Goal: Information Seeking & Learning: Learn about a topic

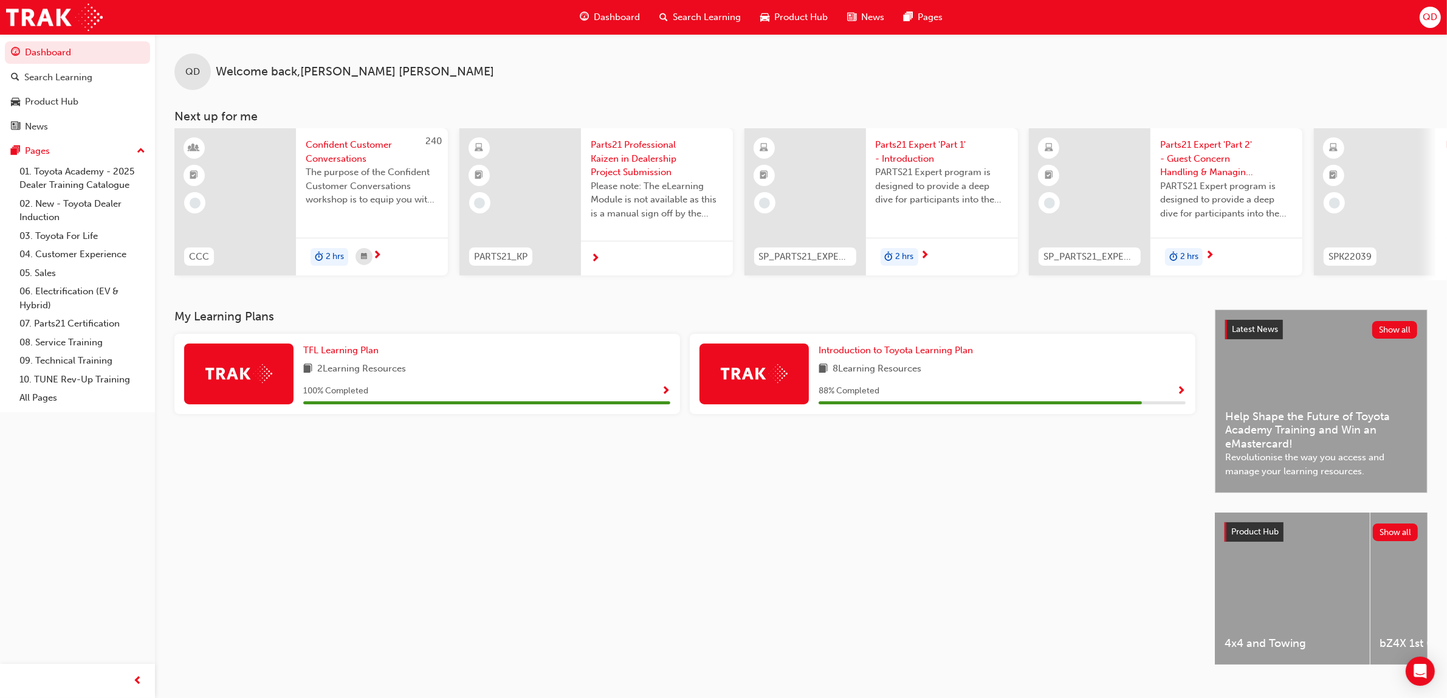
click at [699, 13] on span "Search Learning" at bounding box center [707, 17] width 68 height 14
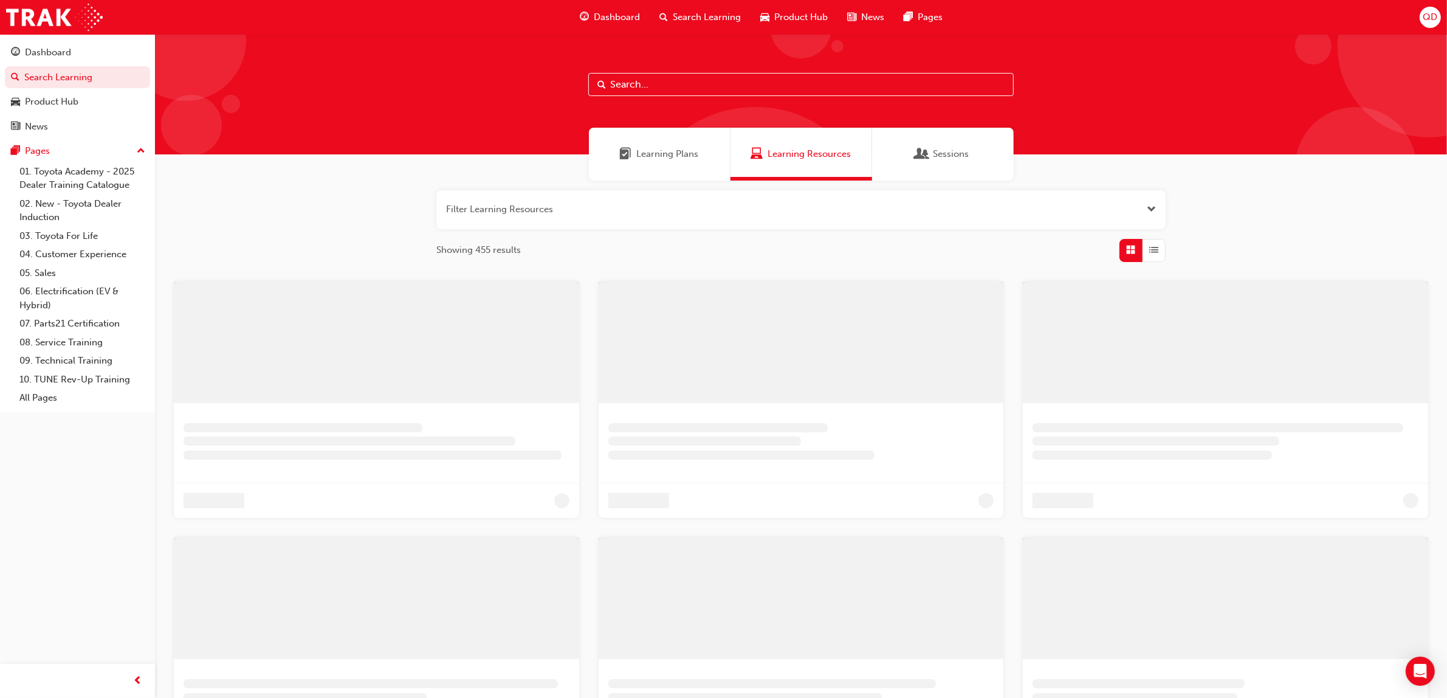
click at [655, 146] on div "Learning Plans" at bounding box center [660, 154] width 142 height 53
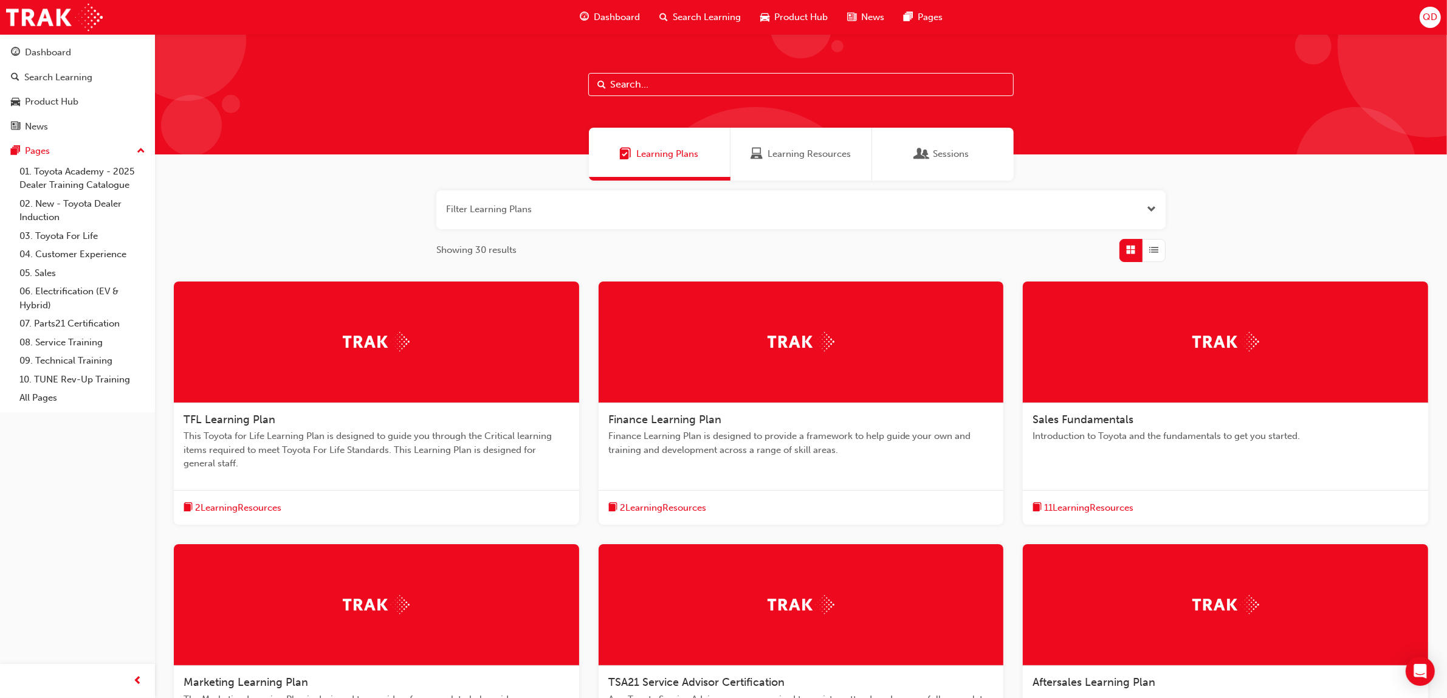
click at [1134, 467] on div "Sales Fundamentals Introduction to Toyota and the fundamentals to get you start…" at bounding box center [1225, 403] width 405 height 244
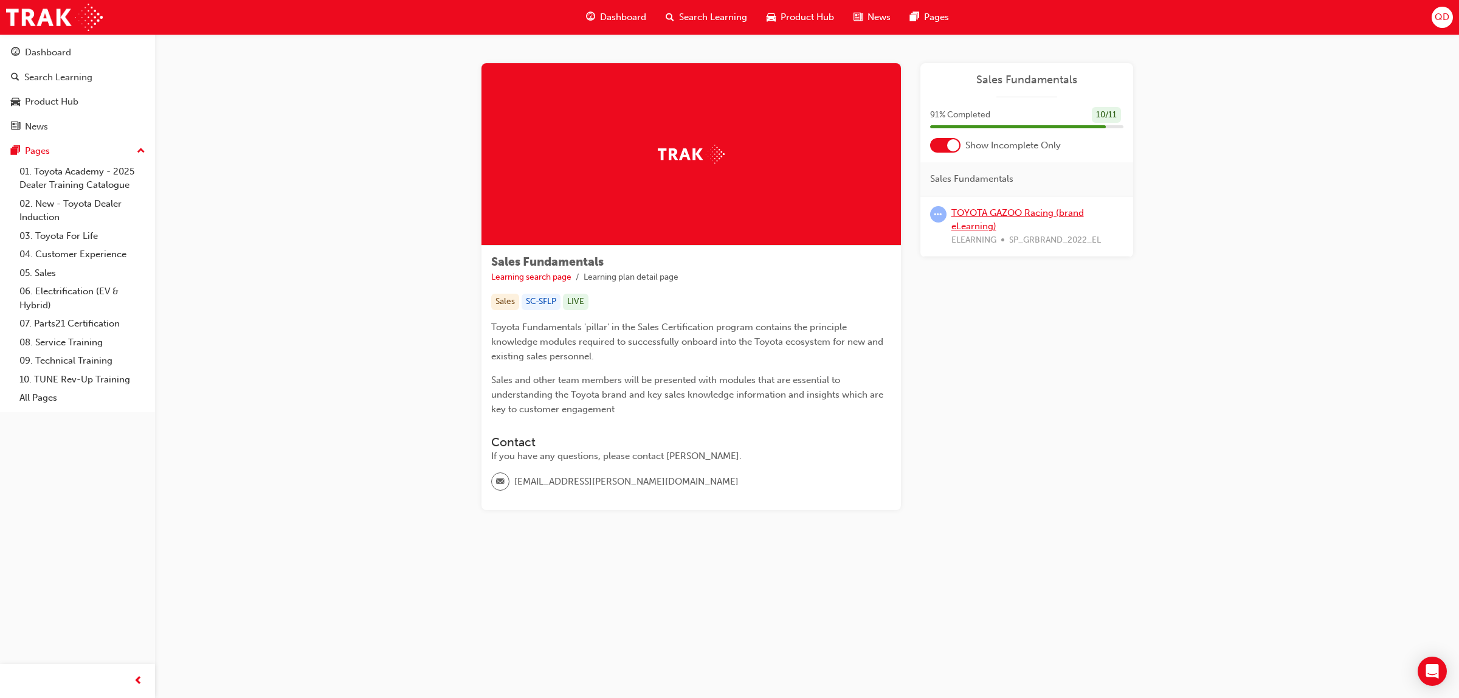
click at [1016, 217] on link "TOYOTA GAZOO Racing (brand eLearning)" at bounding box center [1017, 219] width 133 height 25
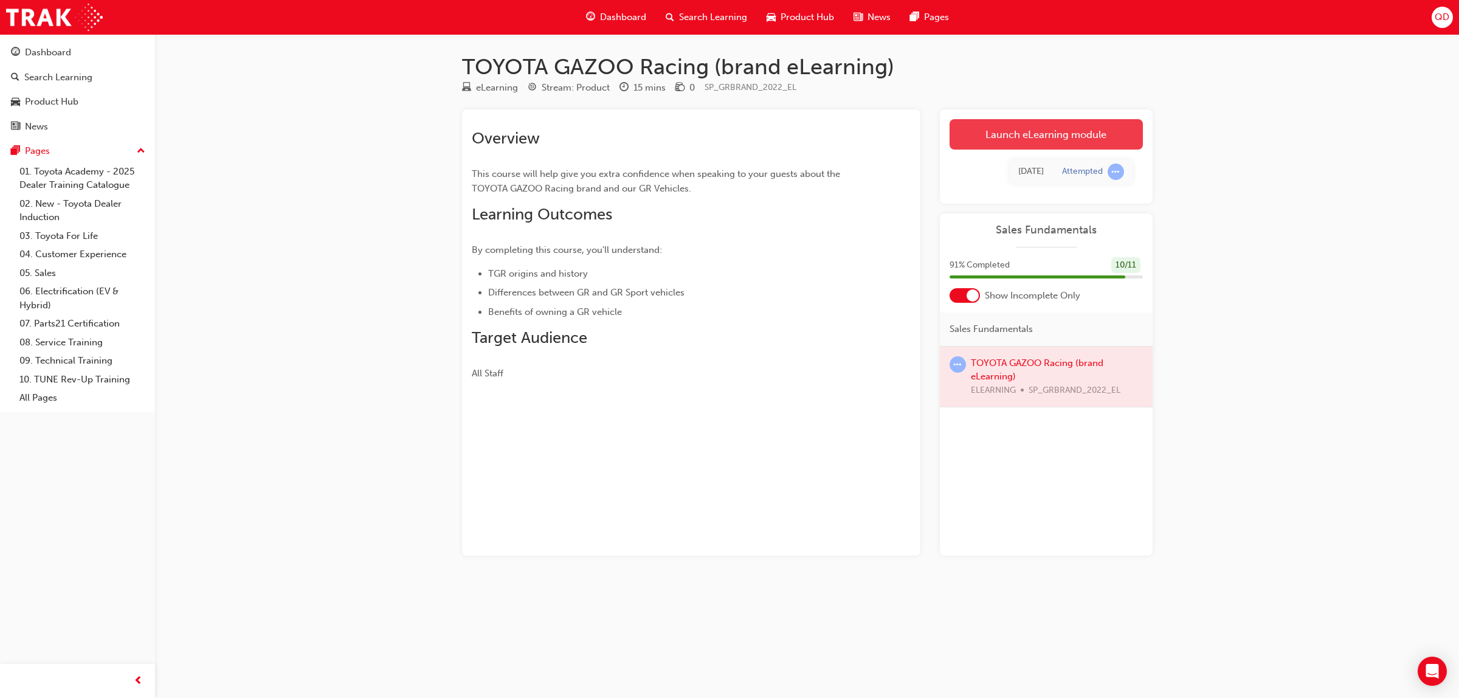
click at [1026, 128] on link "Launch eLearning module" at bounding box center [1045, 134] width 193 height 30
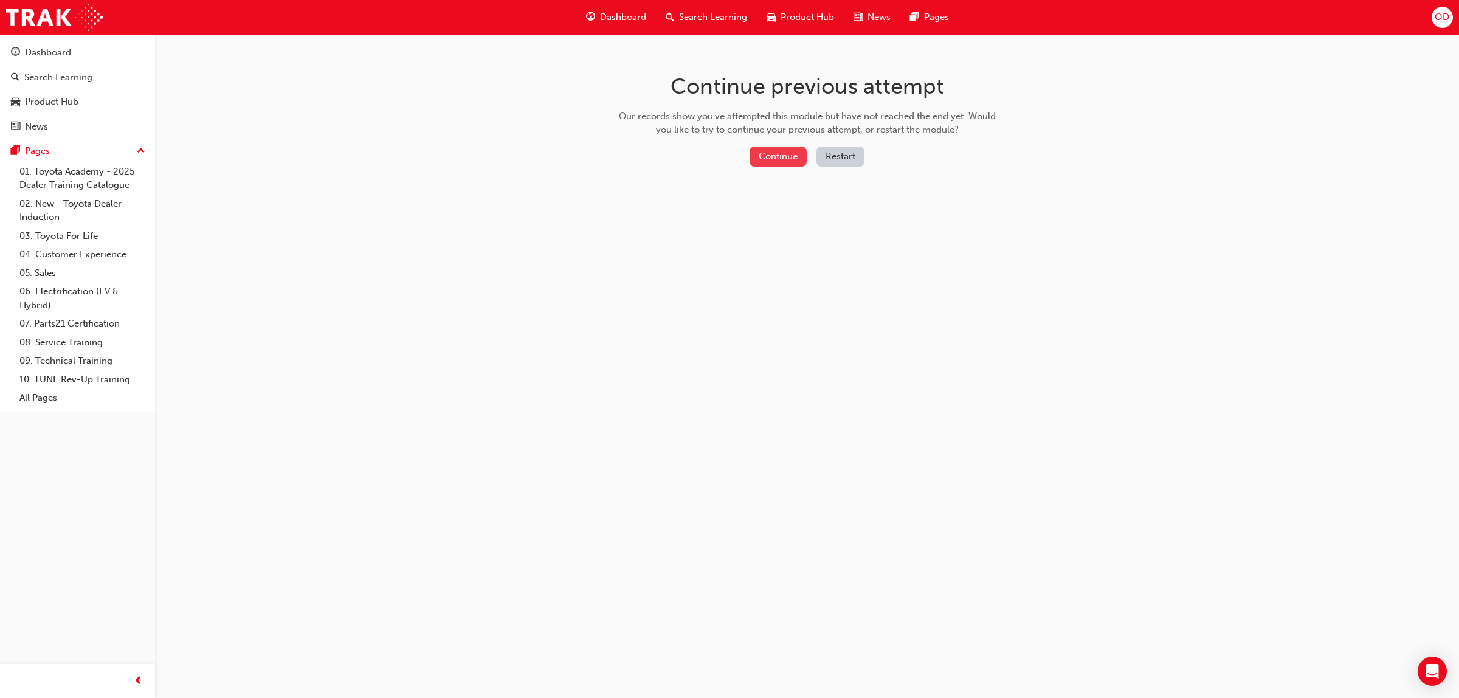
click at [798, 163] on button "Continue" at bounding box center [777, 156] width 57 height 20
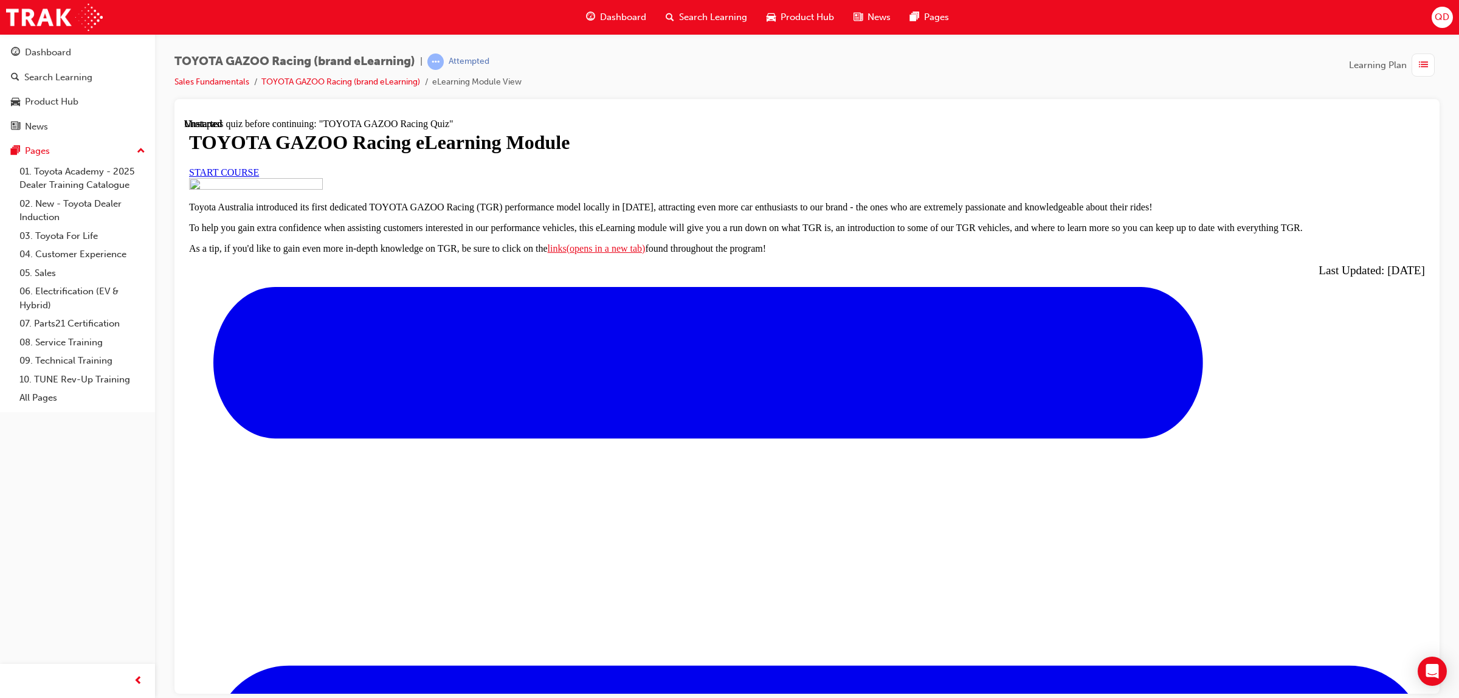
scroll to position [323, 0]
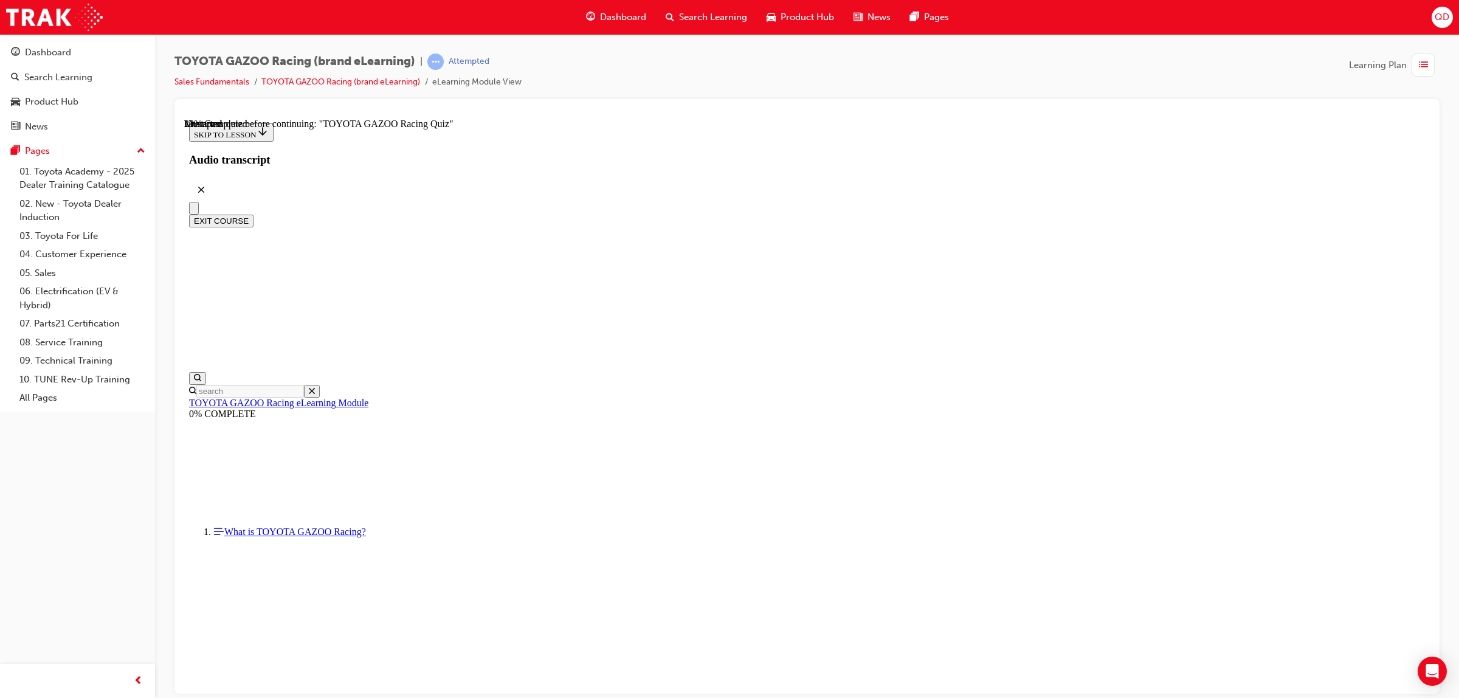
scroll to position [532, 0]
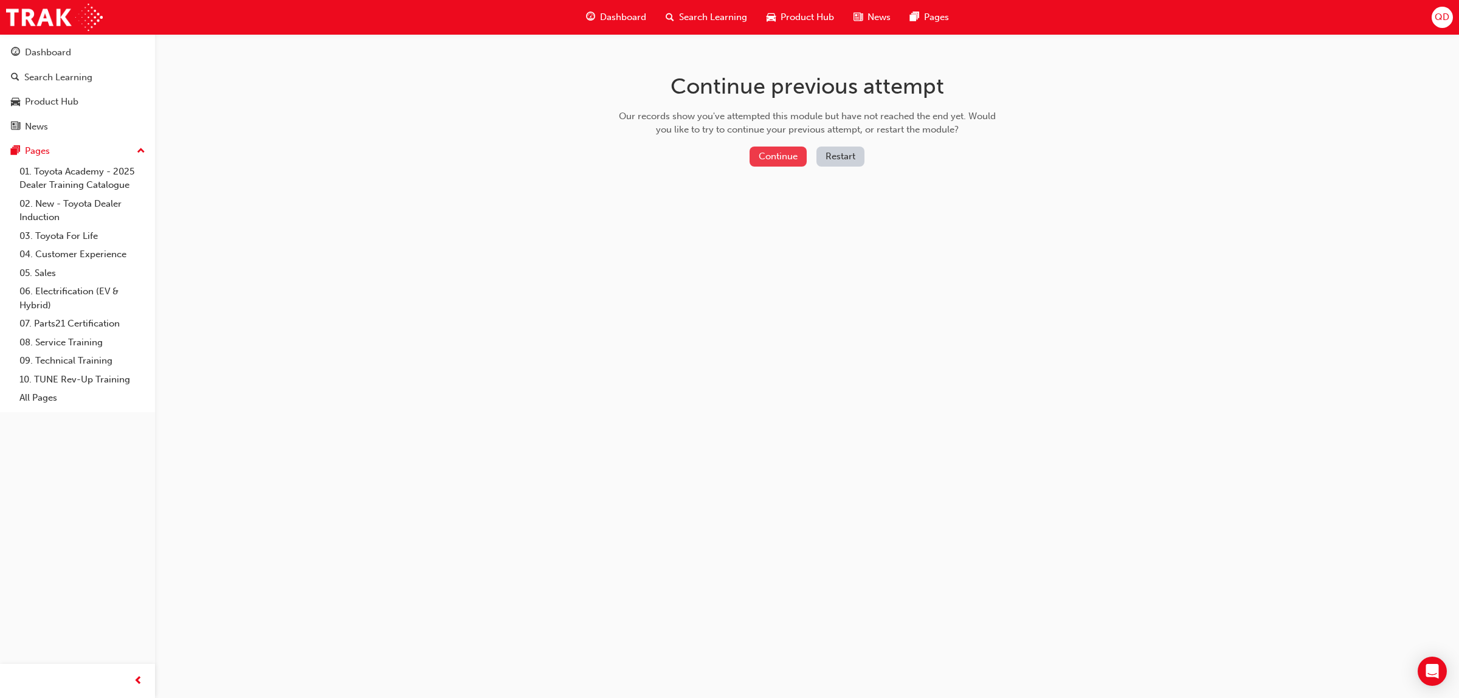
click at [760, 151] on button "Continue" at bounding box center [777, 156] width 57 height 20
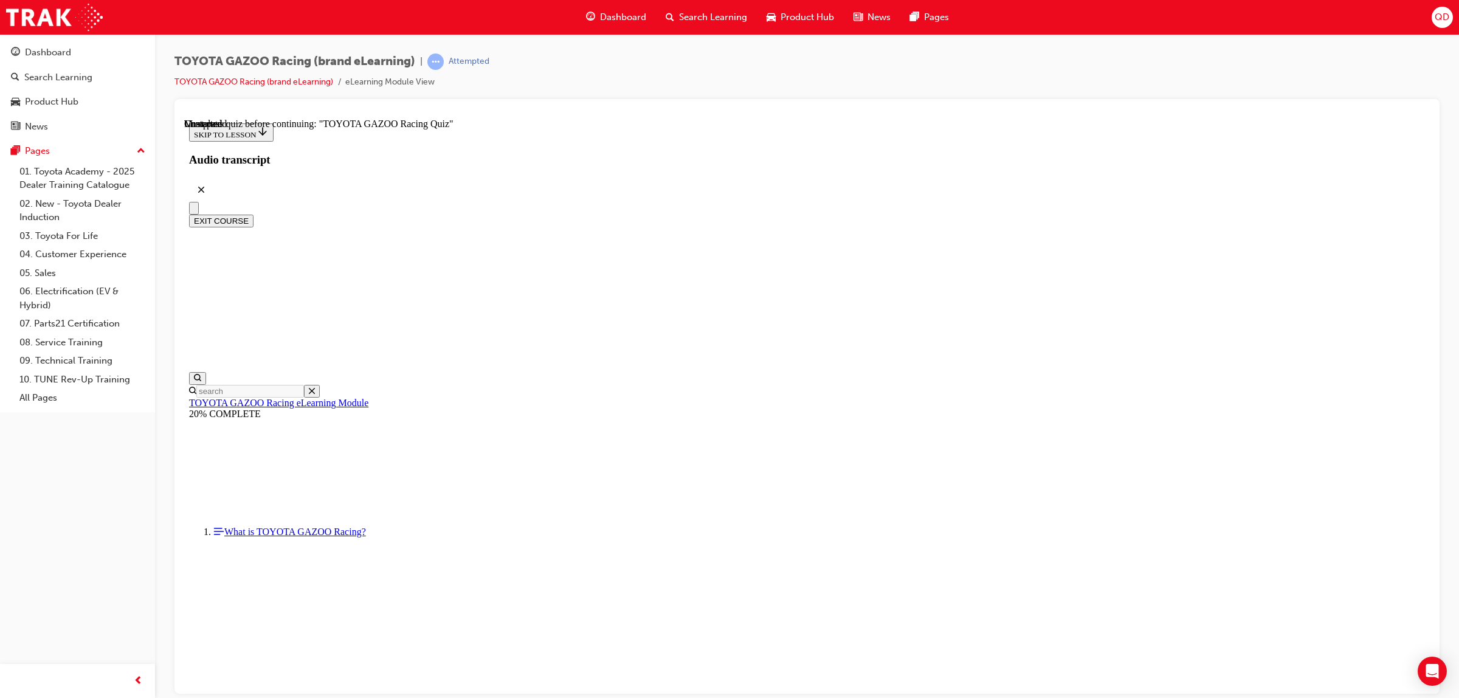
scroll to position [4317, 0]
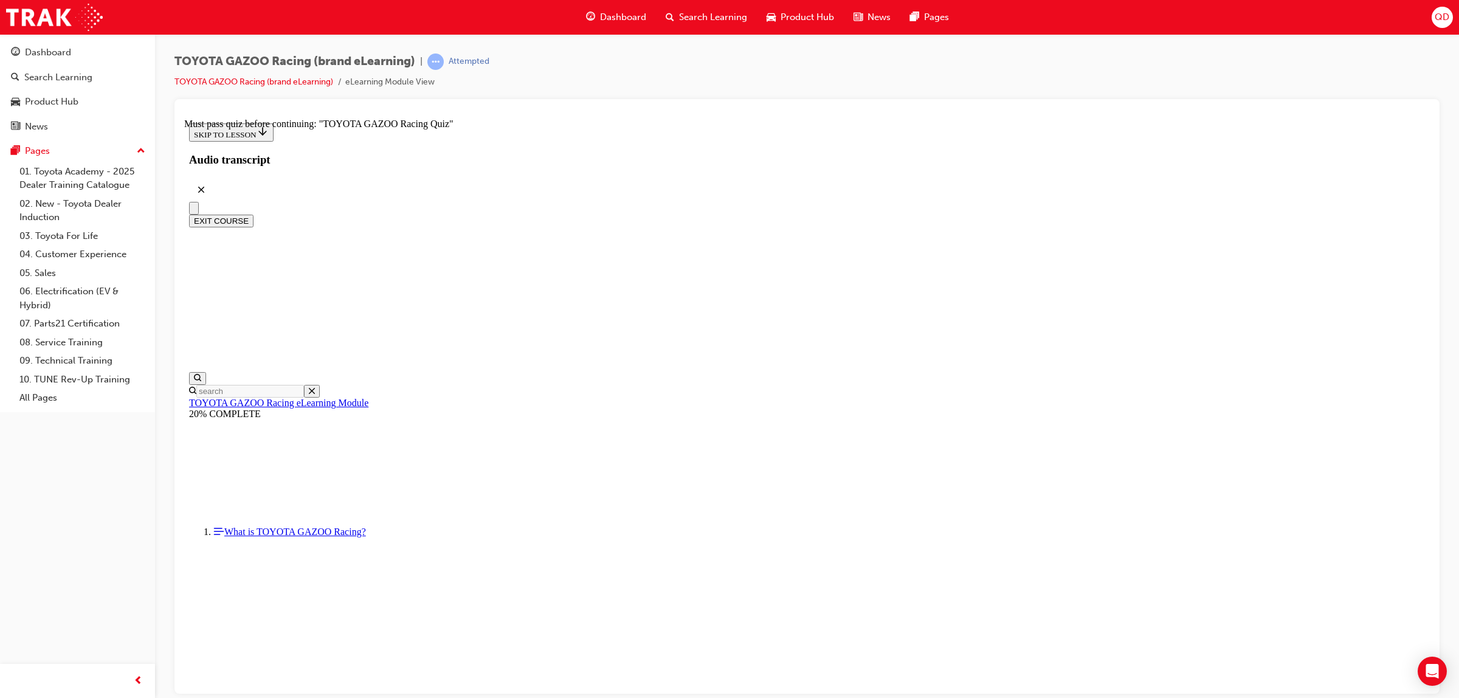
scroll to position [0, 0]
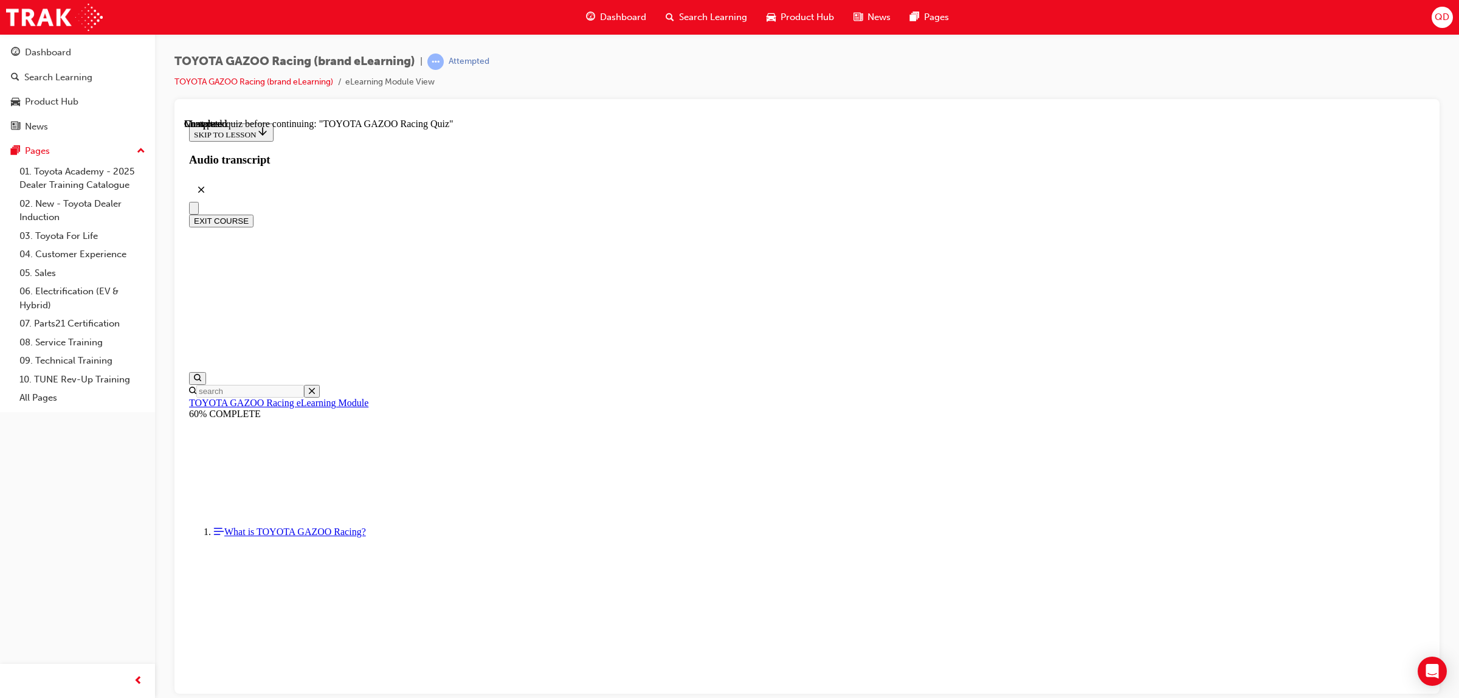
radio input "true"
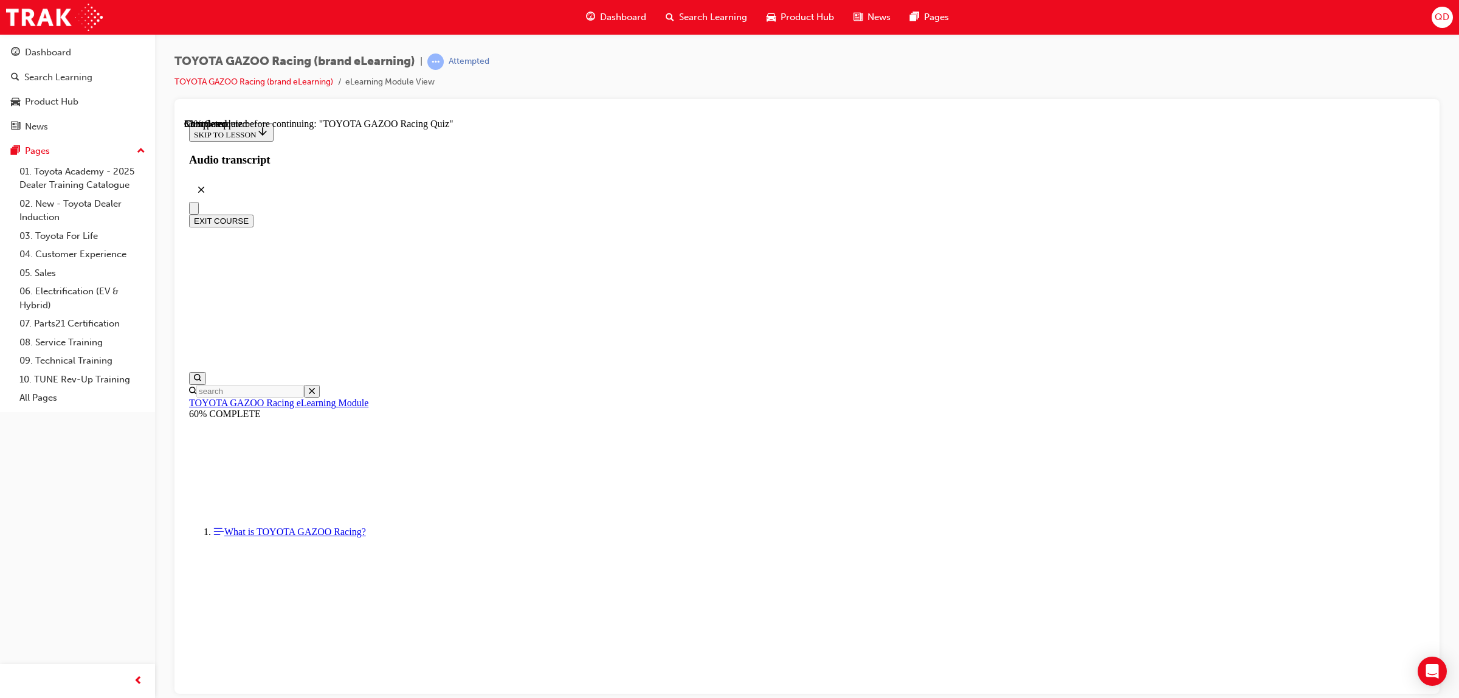
drag, startPoint x: 852, startPoint y: 431, endPoint x: 860, endPoint y: 435, distance: 9.3
radio input "true"
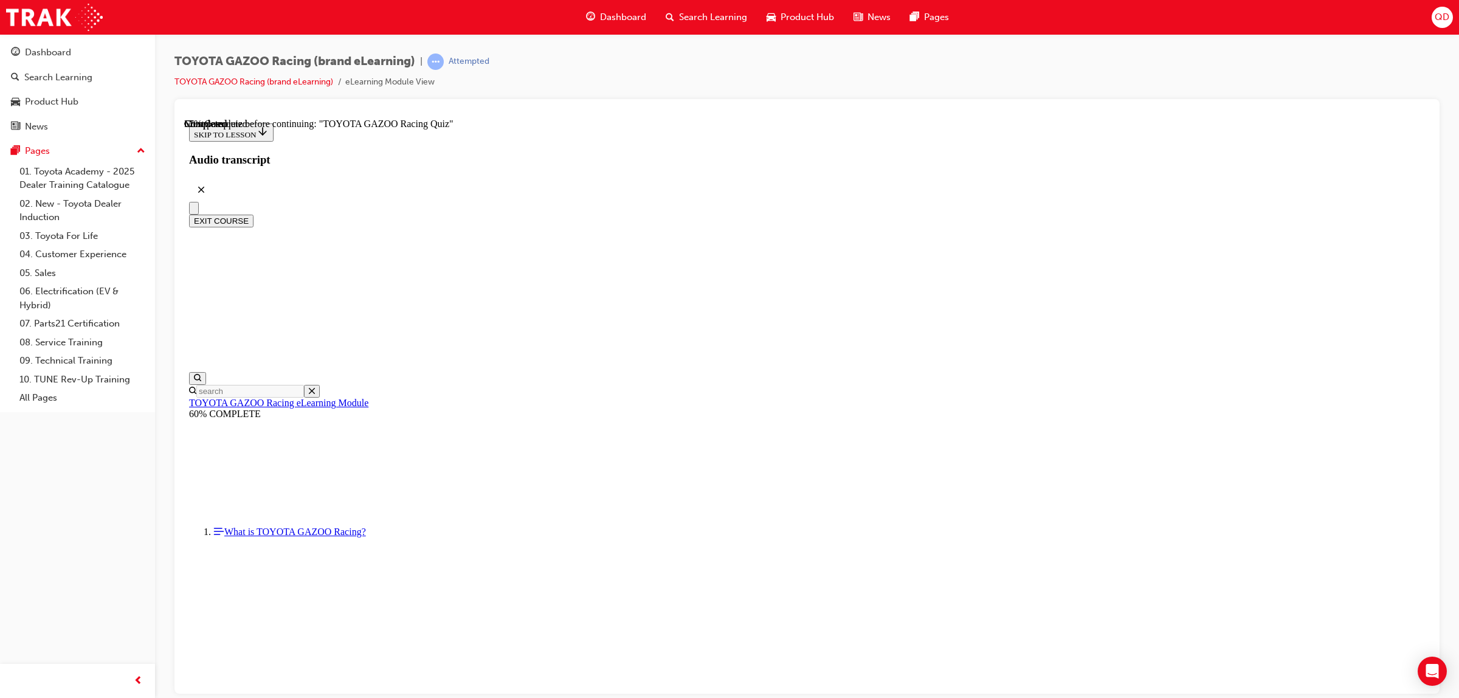
click at [253, 214] on button "EXIT COURSE" at bounding box center [221, 220] width 64 height 13
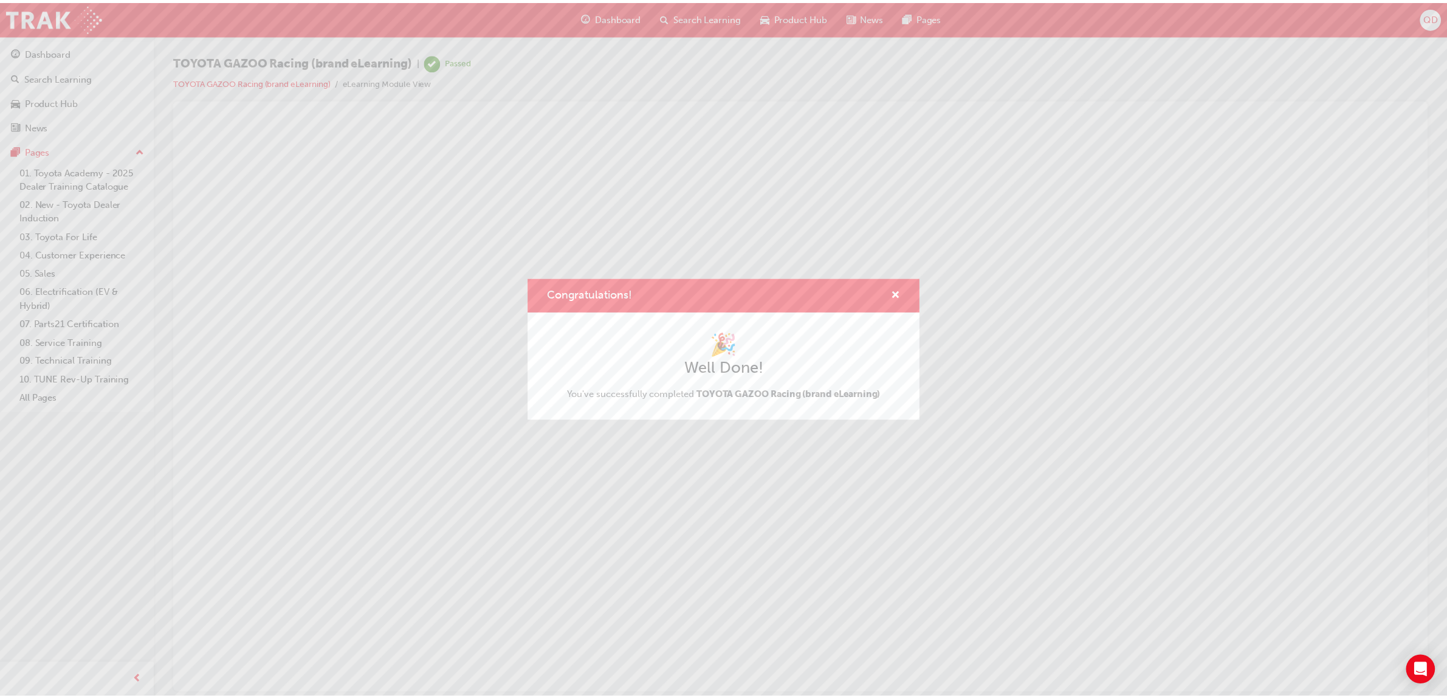
scroll to position [0, 0]
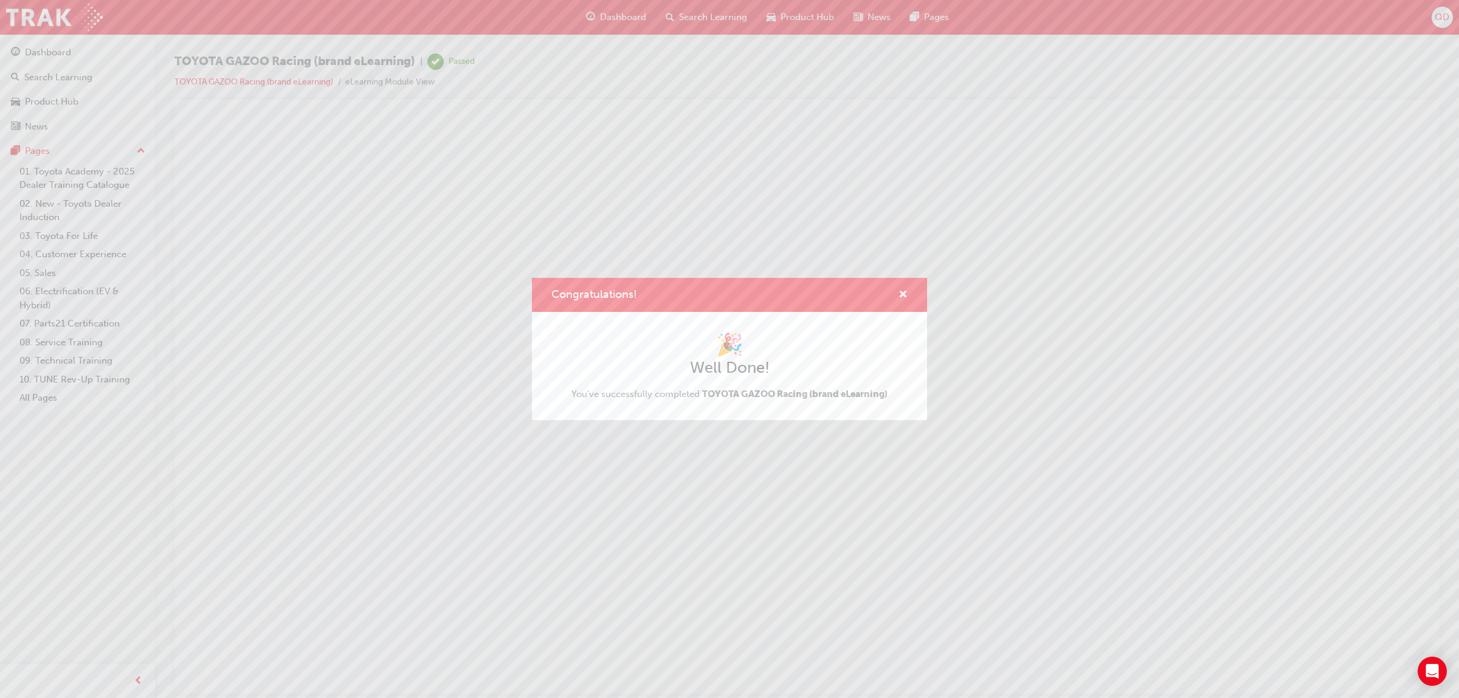
click at [909, 284] on div "Congratulations!" at bounding box center [729, 295] width 395 height 35
click at [900, 295] on span "cross-icon" at bounding box center [902, 295] width 9 height 11
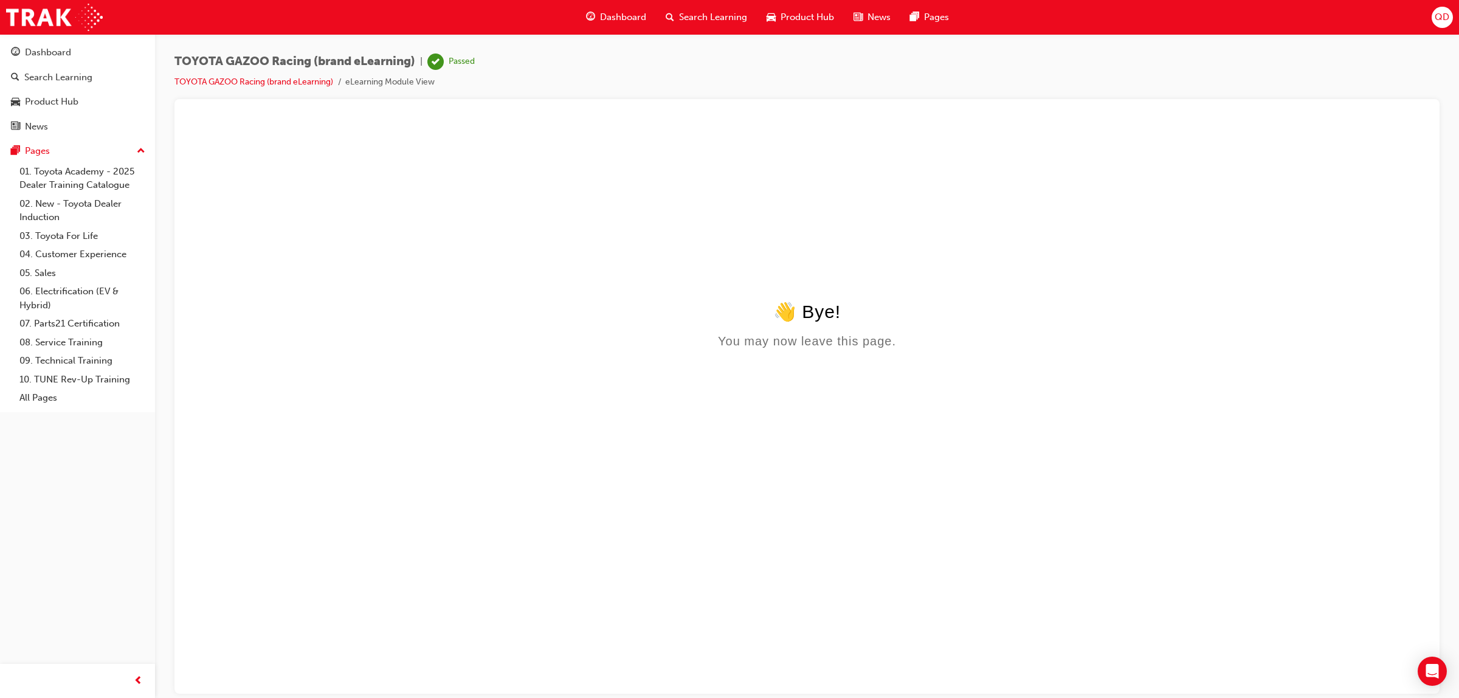
click at [612, 18] on span "Dashboard" at bounding box center [623, 17] width 46 height 14
